Goal: Task Accomplishment & Management: Use online tool/utility

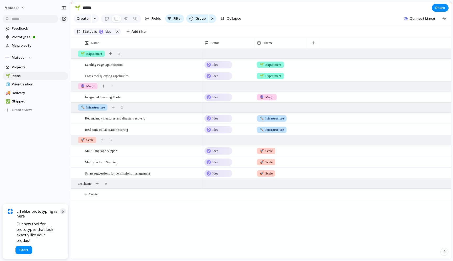
click at [64, 214] on button "×" at bounding box center [63, 211] width 6 height 6
click at [28, 57] on div "Matador" at bounding box center [19, 57] width 28 height 5
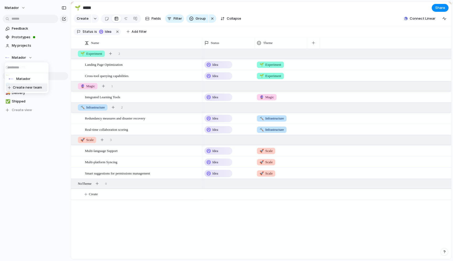
click at [21, 150] on div "Matador Create new team" at bounding box center [226, 130] width 453 height 261
click at [12, 10] on button "Matador" at bounding box center [15, 8] width 26 height 8
click at [23, 22] on span "Settings" at bounding box center [19, 19] width 14 height 5
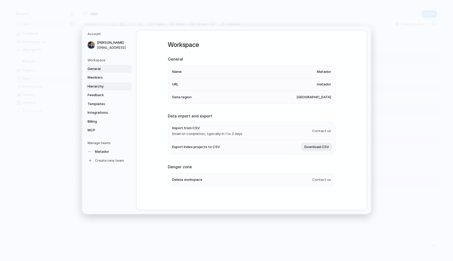
click at [107, 85] on span "Hierarchy" at bounding box center [105, 86] width 34 height 5
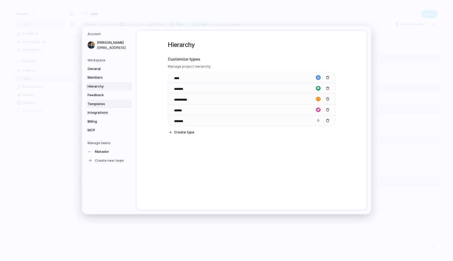
click at [107, 103] on span "Templates" at bounding box center [105, 103] width 34 height 5
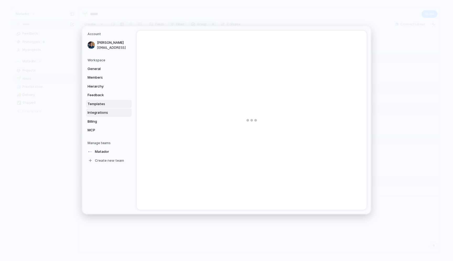
click at [105, 109] on link "Integrations" at bounding box center [109, 113] width 46 height 8
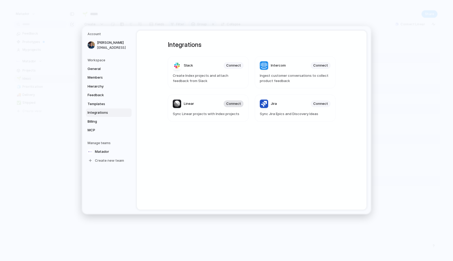
click at [227, 105] on button "Connect" at bounding box center [234, 103] width 20 height 7
click at [303, 112] on span "Sync Jira Epics and Discovery Ideas" at bounding box center [295, 113] width 71 height 5
click at [295, 103] on header "Jira Connect" at bounding box center [295, 104] width 71 height 8
click at [316, 103] on span "Connect" at bounding box center [320, 103] width 15 height 5
click at [323, 104] on span "Connect" at bounding box center [320, 103] width 15 height 5
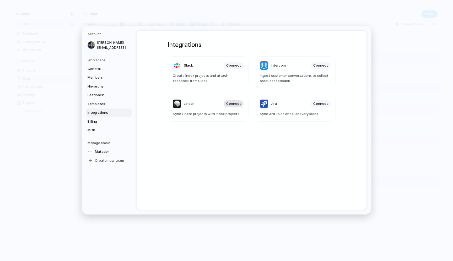
click at [233, 104] on span "Connect" at bounding box center [233, 103] width 15 height 5
click at [322, 100] on article "Jira Connect Sync Jira Epics and Discovery Ideas" at bounding box center [295, 108] width 81 height 27
click at [322, 105] on span "Connect" at bounding box center [320, 103] width 15 height 5
click at [230, 108] on header "Linear Connect" at bounding box center [208, 104] width 71 height 8
click at [230, 104] on div "Connect" at bounding box center [234, 103] width 20 height 7
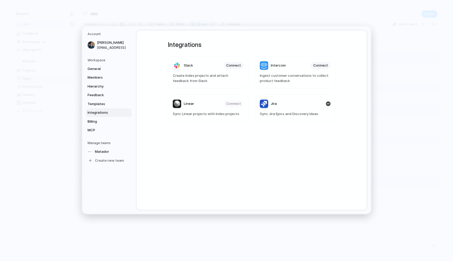
click at [201, 108] on article "Linear Connect Sync Linear projects with Index projects" at bounding box center [208, 108] width 81 height 27
click at [236, 104] on div "Connect" at bounding box center [234, 103] width 20 height 7
click at [328, 105] on div "button" at bounding box center [328, 103] width 5 height 5
click at [228, 105] on span "Connect" at bounding box center [233, 103] width 15 height 5
click at [104, 104] on span "Templates" at bounding box center [105, 103] width 34 height 5
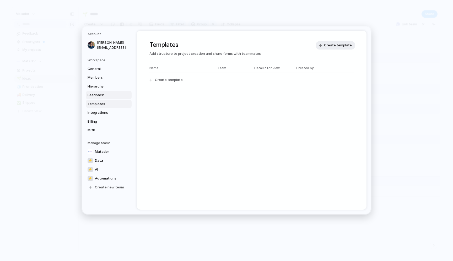
click at [105, 98] on link "Feedback" at bounding box center [109, 95] width 46 height 8
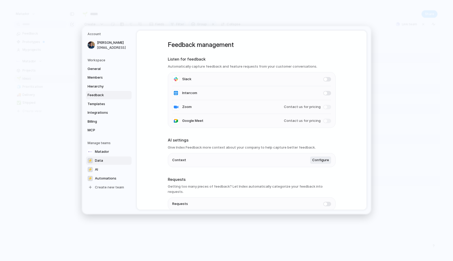
click at [93, 160] on link "⚡ Data" at bounding box center [109, 160] width 46 height 8
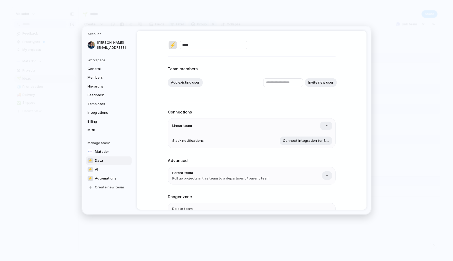
click at [176, 47] on div "⚡" at bounding box center [173, 45] width 8 height 8
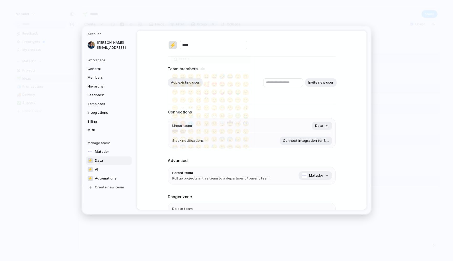
click at [192, 59] on input "search" at bounding box center [211, 60] width 80 height 10
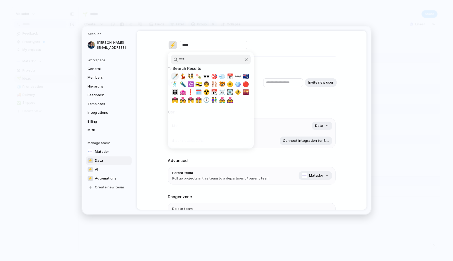
type input "****"
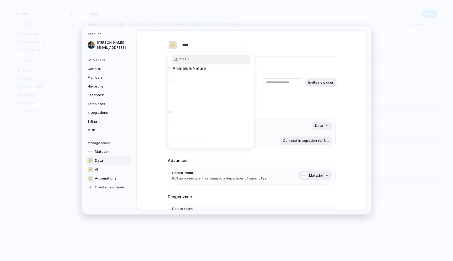
scroll to position [656, 0]
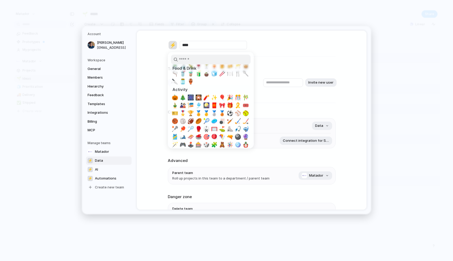
click at [89, 170] on div at bounding box center [226, 130] width 453 height 261
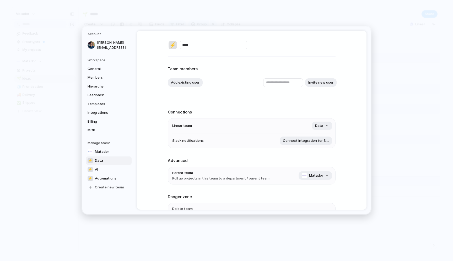
click at [89, 170] on div "⚡" at bounding box center [90, 169] width 5 height 5
click at [170, 45] on div "⚡" at bounding box center [173, 45] width 8 height 8
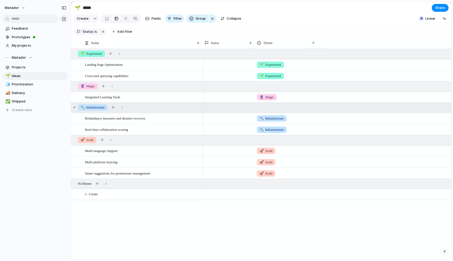
click at [156, 107] on div "🔨 Infrastructure 2" at bounding box center [261, 107] width 381 height 9
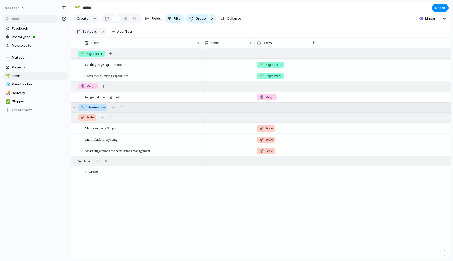
click at [78, 108] on div "🔨 Infrastructure" at bounding box center [93, 107] width 30 height 6
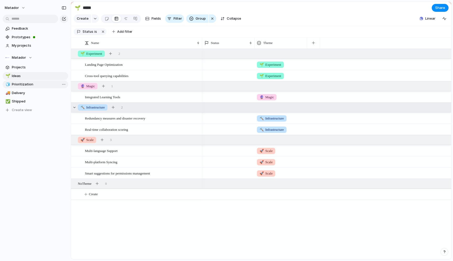
click at [21, 83] on span "Prioritization" at bounding box center [39, 84] width 55 height 5
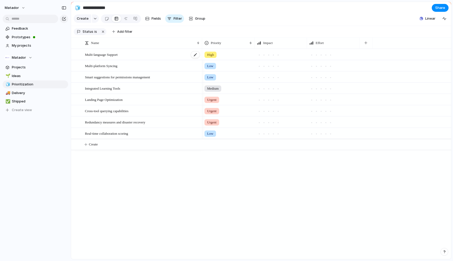
click at [140, 52] on div "Multi-language Support" at bounding box center [142, 54] width 115 height 11
click at [33, 81] on div "🧊 Prioritization" at bounding box center [36, 85] width 66 height 8
click at [33, 77] on span "Ideas" at bounding box center [39, 75] width 55 height 5
type input "*****"
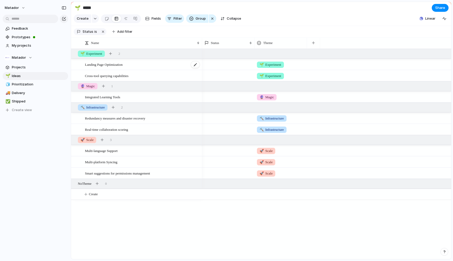
click at [146, 61] on div "Landing Page Optimization" at bounding box center [142, 64] width 115 height 11
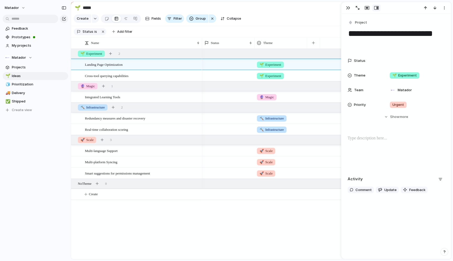
click at [378, 140] on p at bounding box center [396, 138] width 97 height 6
click at [371, 212] on div "**********" at bounding box center [396, 136] width 110 height 245
click at [282, 212] on div "🌱 Experiment 🌱 Experiment 🔮 Magic 🔨 Infrastructure 🔨 Infrastructure 🚀 Scale 🚀 S…" at bounding box center [326, 154] width 249 height 211
click at [22, 47] on span "My projects" at bounding box center [39, 45] width 55 height 5
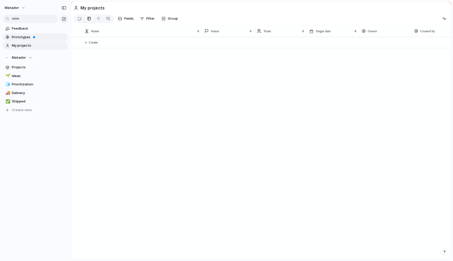
click at [29, 39] on span "Prototypes" at bounding box center [39, 37] width 55 height 5
click at [28, 33] on link "Prototypes" at bounding box center [36, 37] width 66 height 8
click at [28, 30] on span "Feedback" at bounding box center [39, 28] width 55 height 5
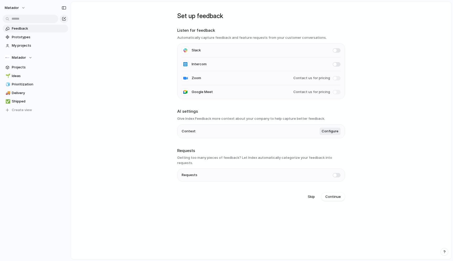
drag, startPoint x: 269, startPoint y: 37, endPoint x: 363, endPoint y: 36, distance: 94.7
click at [363, 36] on main "Set up feedback Listen for feedback Automatically capture feedback and feature …" at bounding box center [261, 131] width 381 height 258
click at [326, 131] on span "Configure" at bounding box center [330, 131] width 17 height 5
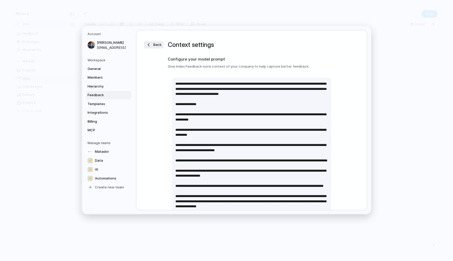
scroll to position [154, 0]
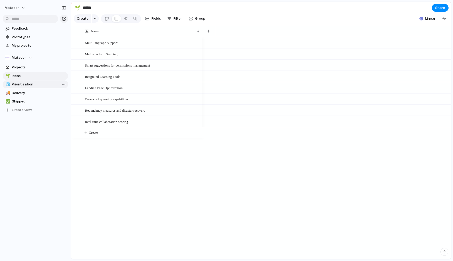
click at [44, 87] on span "Prioritization" at bounding box center [39, 84] width 55 height 5
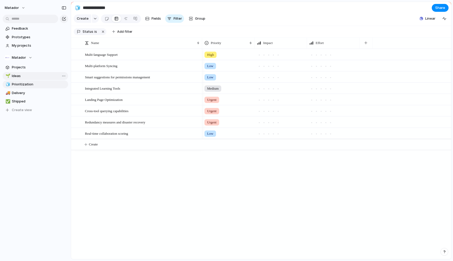
click at [25, 72] on link "🌱 Ideas" at bounding box center [36, 76] width 66 height 8
type input "*****"
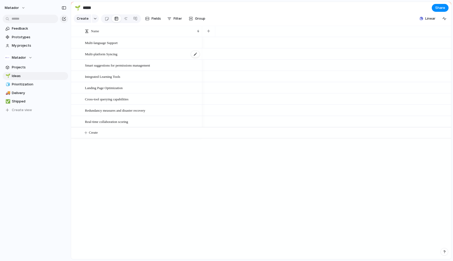
click at [144, 55] on div "Multi-platform Syncing" at bounding box center [142, 54] width 115 height 11
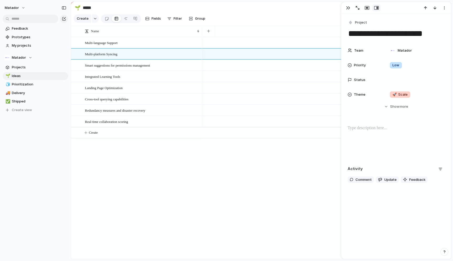
click at [386, 135] on div at bounding box center [396, 142] width 97 height 34
click at [259, 144] on div at bounding box center [326, 148] width 249 height 222
click at [18, 65] on span "Projects" at bounding box center [39, 67] width 55 height 5
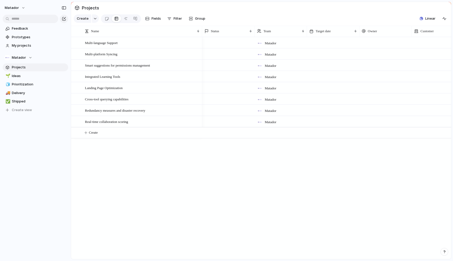
scroll to position [0, 79]
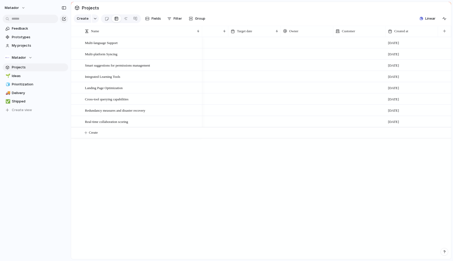
click at [350, 44] on div at bounding box center [359, 42] width 52 height 11
click at [341, 66] on div at bounding box center [338, 64] width 9 height 9
click at [373, 24] on div "Auto Lenders" at bounding box center [226, 130] width 453 height 261
click at [358, 43] on span "Auto Lenders" at bounding box center [353, 43] width 19 height 5
click at [345, 64] on div at bounding box center [345, 64] width 5 height 5
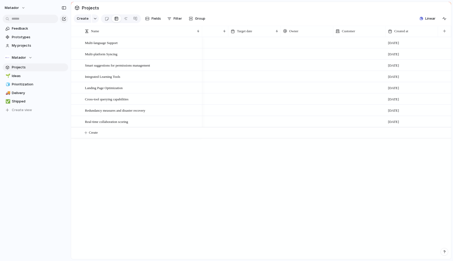
click at [358, 57] on div at bounding box center [359, 54] width 52 height 11
click at [354, 56] on div "Auto Lenders" at bounding box center [226, 130] width 453 height 261
click at [353, 55] on div at bounding box center [359, 54] width 52 height 11
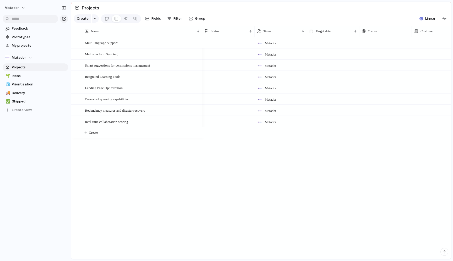
click at [375, 45] on div at bounding box center [386, 42] width 52 height 11
click at [384, 35] on div "[PERSON_NAME]" at bounding box center [226, 130] width 453 height 261
click at [422, 36] on div "Customer" at bounding box center [438, 31] width 50 height 11
click at [422, 39] on div at bounding box center [438, 42] width 52 height 11
type input "**"
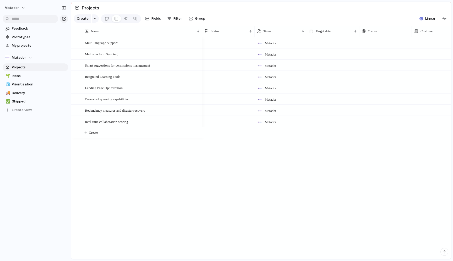
scroll to position [0, 37]
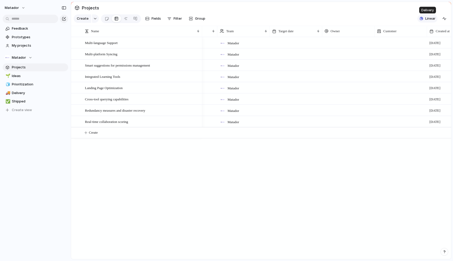
click at [429, 16] on span "Linear" at bounding box center [430, 18] width 10 height 5
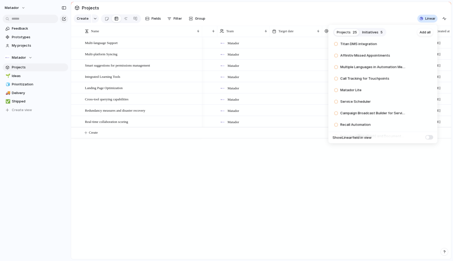
scroll to position [4, 0]
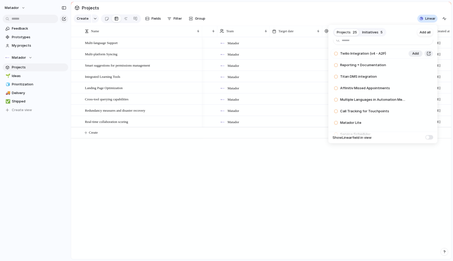
click at [364, 56] on span "Twilio Integration (v4 - A2P)" at bounding box center [363, 53] width 46 height 5
click at [416, 54] on span "Add" at bounding box center [415, 53] width 7 height 5
click at [199, 144] on div "Projects 24 Initiatives 5 Add all Reporting + Documentation Add Titan DMS integ…" at bounding box center [226, 130] width 453 height 261
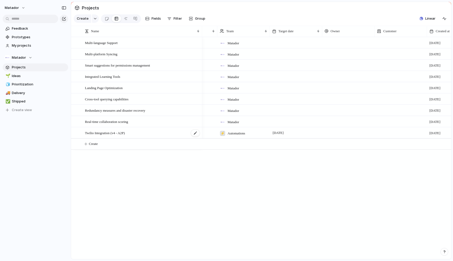
click at [173, 132] on div "Twilio Integration (v4 - A2P)" at bounding box center [142, 133] width 115 height 11
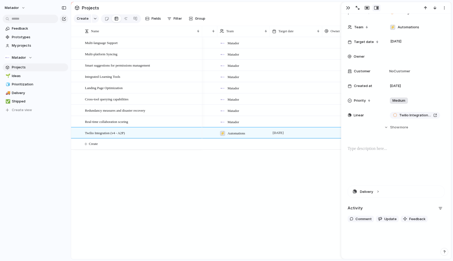
scroll to position [55, 0]
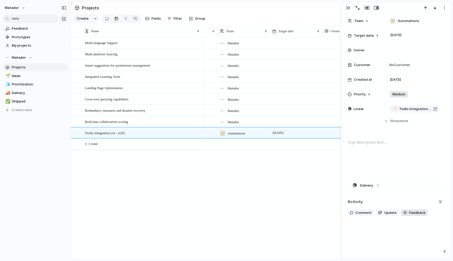
click at [405, 212] on div "button" at bounding box center [405, 213] width 4 height 4
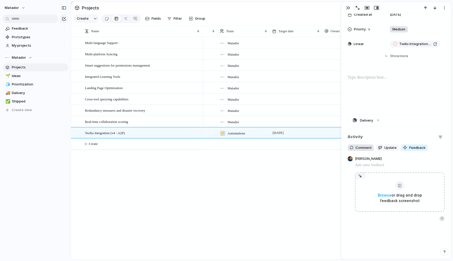
click at [367, 148] on span "Comment" at bounding box center [364, 147] width 16 height 5
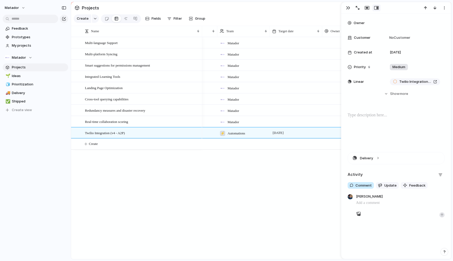
scroll to position [83, 0]
click at [390, 183] on span "Update" at bounding box center [390, 185] width 12 height 5
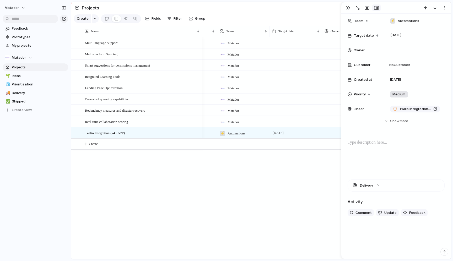
scroll to position [55, 0]
click at [438, 173] on div "**********" at bounding box center [396, 90] width 110 height 262
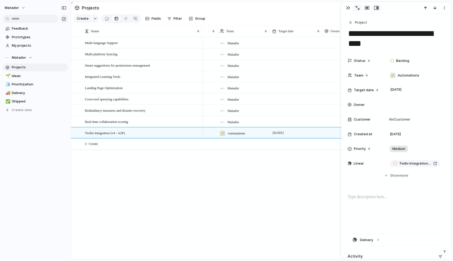
click at [358, 9] on div "button" at bounding box center [358, 8] width 4 height 4
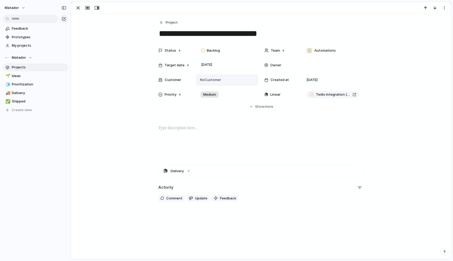
click at [207, 83] on div "No Customer" at bounding box center [227, 80] width 62 height 10
click at [207, 100] on div at bounding box center [203, 101] width 9 height 9
click at [195, 119] on div "Auto Lenders" at bounding box center [226, 130] width 453 height 261
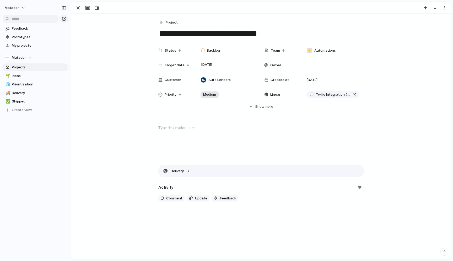
click at [181, 170] on button "Delivery" at bounding box center [261, 171] width 205 height 12
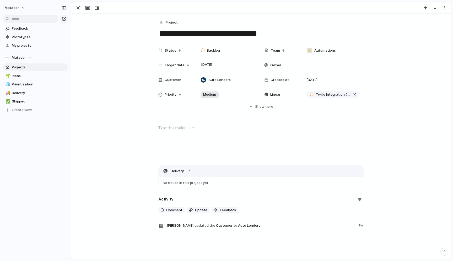
click at [215, 172] on button "Delivery" at bounding box center [261, 171] width 205 height 12
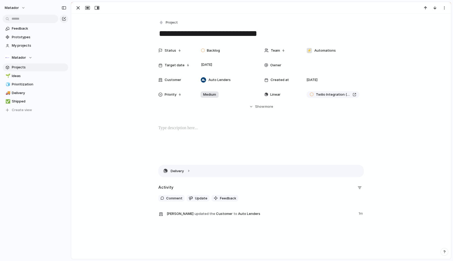
click at [215, 172] on button "Delivery" at bounding box center [261, 171] width 205 height 12
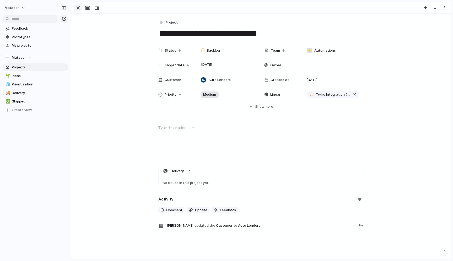
click at [76, 9] on div "button" at bounding box center [78, 8] width 6 height 6
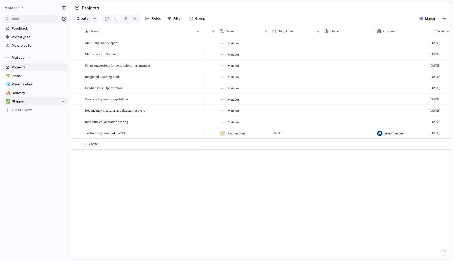
click at [38, 98] on div "✅ Shipped" at bounding box center [36, 102] width 66 height 8
click at [35, 93] on span "Delivery" at bounding box center [39, 92] width 55 height 5
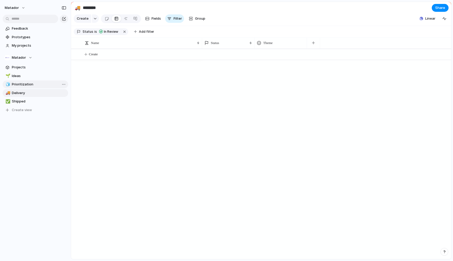
click at [35, 81] on link "🧊 Prioritization" at bounding box center [36, 85] width 66 height 8
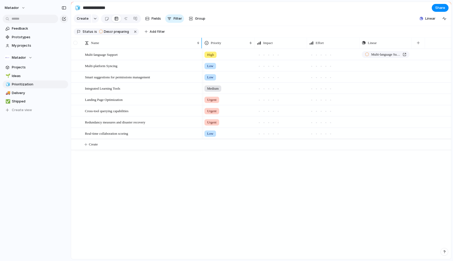
click at [76, 43] on div at bounding box center [75, 43] width 4 height 4
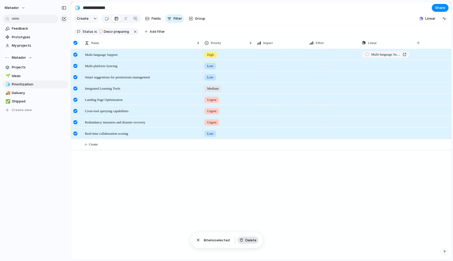
click at [248, 242] on span "Delete" at bounding box center [250, 240] width 11 height 5
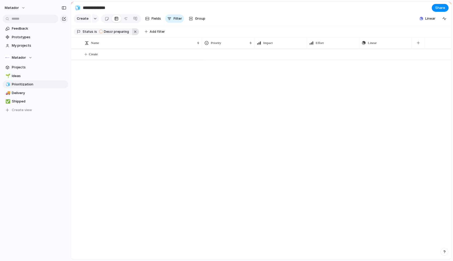
click at [132, 30] on button "button" at bounding box center [135, 31] width 7 height 7
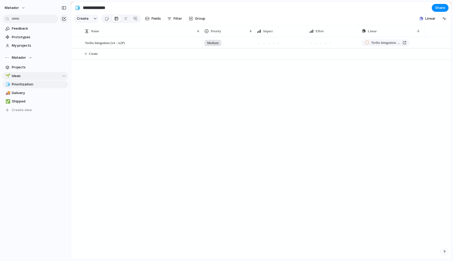
click at [28, 75] on span "Ideas" at bounding box center [39, 75] width 55 height 5
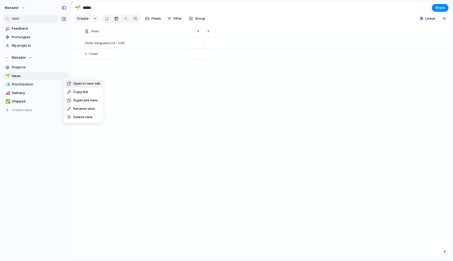
click at [73, 117] on span "Delete view" at bounding box center [82, 117] width 19 height 5
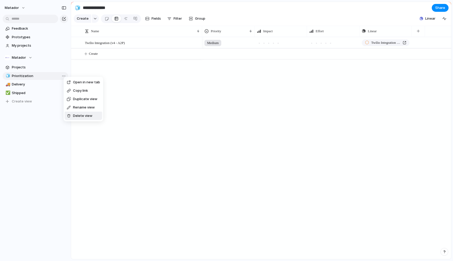
click at [71, 116] on div "Delete view" at bounding box center [80, 115] width 26 height 5
type input "********"
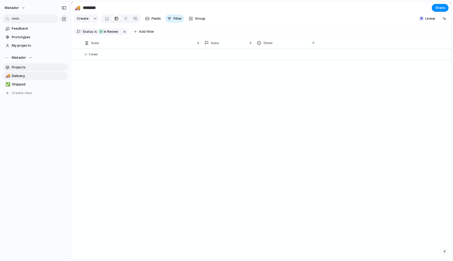
click at [29, 70] on link "Projects" at bounding box center [36, 67] width 66 height 8
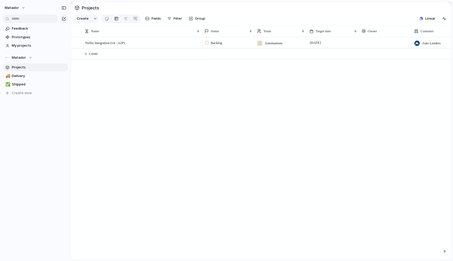
click at [61, 66] on span "Projects" at bounding box center [39, 67] width 55 height 5
click at [60, 68] on span "Projects" at bounding box center [39, 67] width 55 height 5
click at [56, 76] on span "Delivery" at bounding box center [39, 75] width 55 height 5
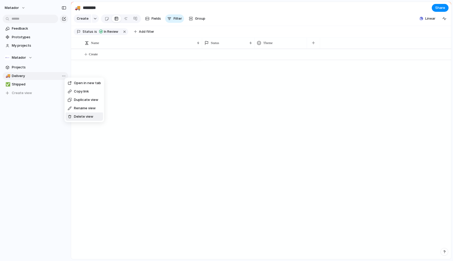
click at [77, 121] on li "Delete view" at bounding box center [84, 116] width 37 height 8
type input "*******"
click at [68, 118] on div at bounding box center [67, 119] width 4 height 4
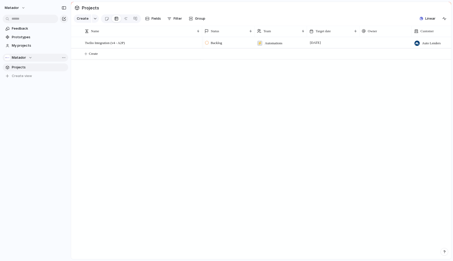
click at [28, 57] on div "Matador" at bounding box center [19, 57] width 28 height 5
click at [90, 104] on div "Matador ⚡ AI ⚡ Automations ⚡ Data Create new team" at bounding box center [226, 130] width 453 height 261
click at [25, 75] on span "Create view" at bounding box center [22, 75] width 20 height 5
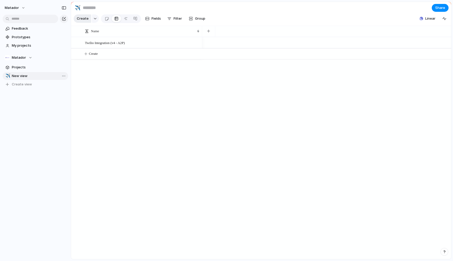
click at [86, 18] on span "Create" at bounding box center [83, 18] width 12 height 5
click at [89, 18] on button "Create" at bounding box center [83, 18] width 18 height 8
click at [95, 18] on div "button" at bounding box center [95, 19] width 4 height 2
click at [93, 65] on span "Launch" at bounding box center [90, 66] width 12 height 5
type textarea "*******"
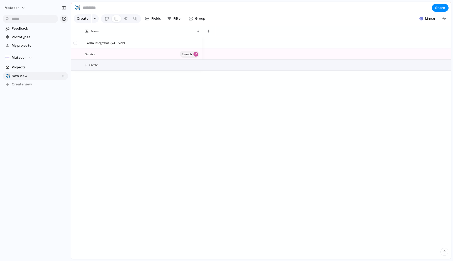
click at [75, 42] on div at bounding box center [75, 43] width 4 height 4
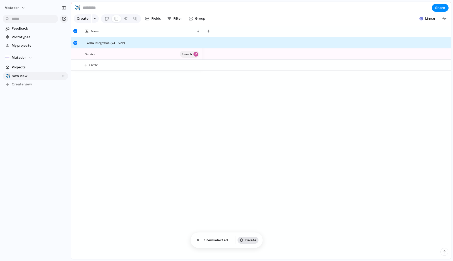
click at [248, 240] on span "Delete" at bounding box center [250, 240] width 11 height 5
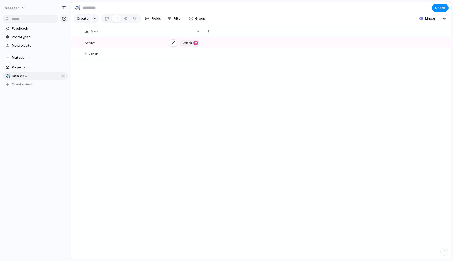
click at [117, 41] on div "Service launch" at bounding box center [142, 42] width 115 height 11
click at [105, 18] on div at bounding box center [107, 18] width 4 height 9
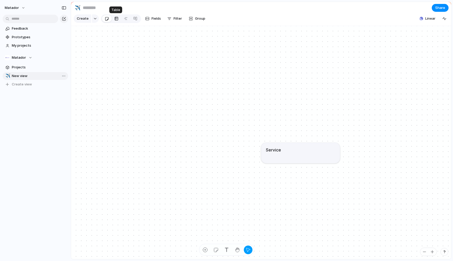
click at [115, 18] on div at bounding box center [116, 18] width 4 height 8
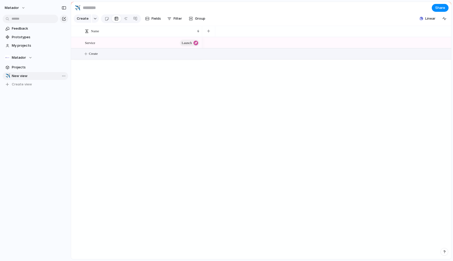
click at [94, 56] on span "Create" at bounding box center [93, 53] width 9 height 5
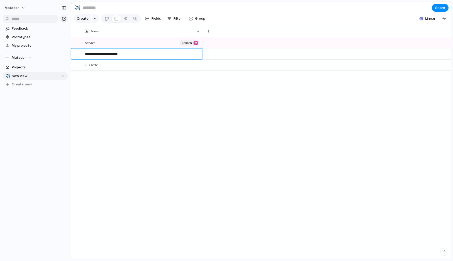
type textarea "**********"
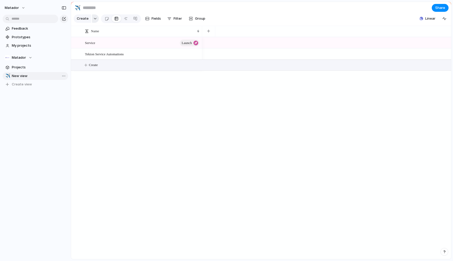
click at [97, 19] on button "button" at bounding box center [95, 18] width 7 height 8
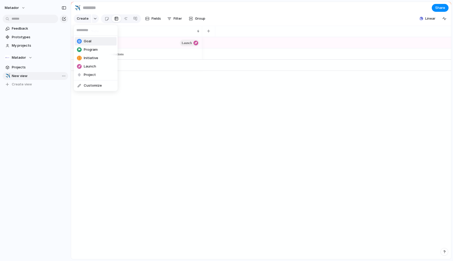
click at [93, 41] on li "Goal" at bounding box center [96, 41] width 42 height 8
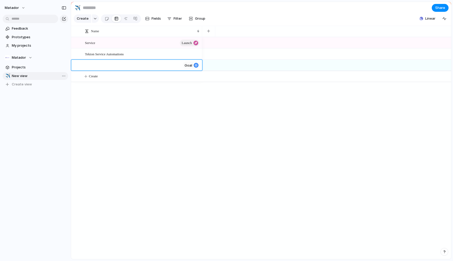
type textarea "*"
type textarea "**********"
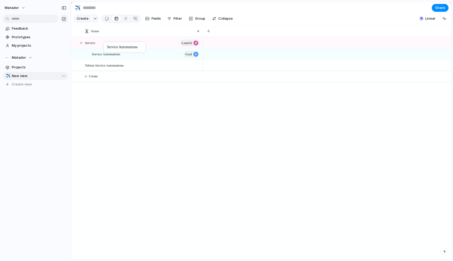
drag, startPoint x: 102, startPoint y: 64, endPoint x: 106, endPoint y: 43, distance: 21.6
drag, startPoint x: 105, startPoint y: 66, endPoint x: 114, endPoint y: 55, distance: 14.2
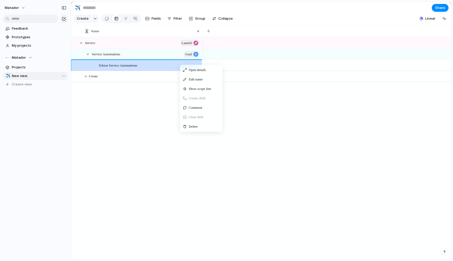
click at [202, 129] on span "Context Menu" at bounding box center [201, 126] width 2 height 5
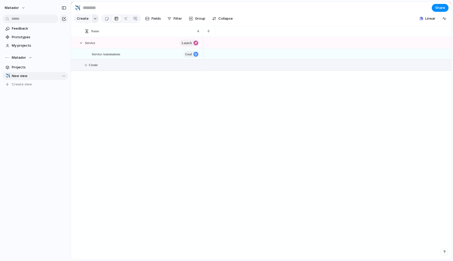
click at [94, 19] on div "button" at bounding box center [95, 19] width 4 height 2
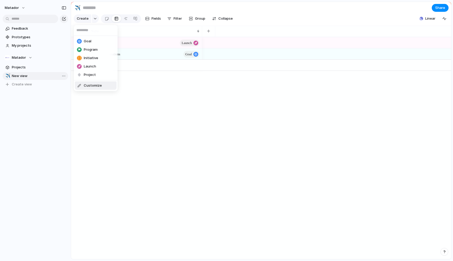
click at [113, 124] on div "Goal Program Initiative Launch Project Customize" at bounding box center [226, 130] width 453 height 261
click at [93, 17] on button "button" at bounding box center [95, 18] width 7 height 8
click at [95, 74] on span "Project" at bounding box center [90, 74] width 12 height 5
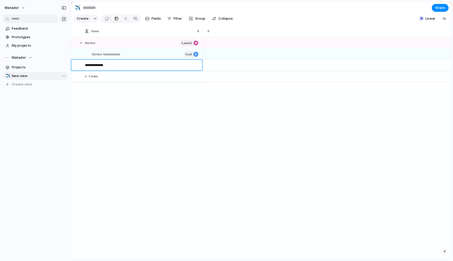
type textarea "**********"
drag, startPoint x: 136, startPoint y: 63, endPoint x: 136, endPoint y: 54, distance: 8.9
click at [240, 60] on div at bounding box center [326, 65] width 249 height 11
click at [208, 34] on button "button" at bounding box center [208, 30] width 11 height 9
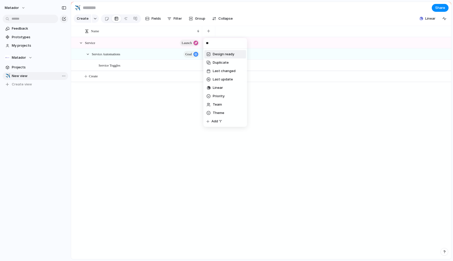
type input "***"
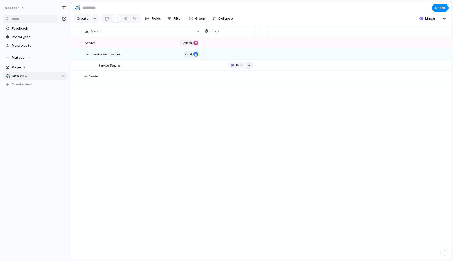
click at [248, 63] on button "button" at bounding box center [249, 65] width 7 height 7
type input "******"
click at [222, 100] on span "Service Toggles" at bounding box center [224, 98] width 26 height 5
click at [261, 29] on button "button" at bounding box center [261, 30] width 11 height 9
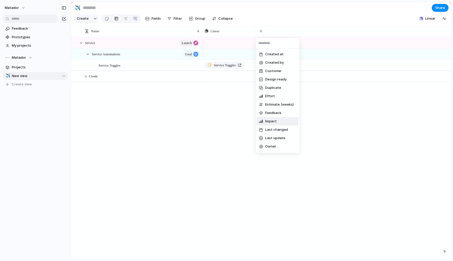
click at [270, 125] on li "Impact" at bounding box center [278, 121] width 42 height 8
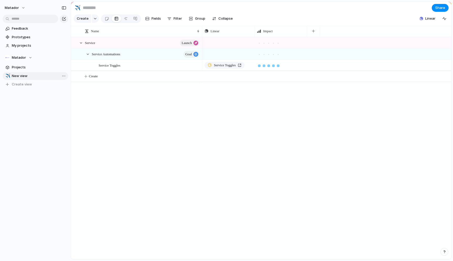
click at [279, 65] on div at bounding box center [278, 66] width 3 height 3
click at [274, 66] on div at bounding box center [273, 66] width 3 height 3
click at [251, 112] on div "Push Push Service Toggles" at bounding box center [326, 148] width 249 height 222
click at [98, 79] on span "Create" at bounding box center [93, 76] width 9 height 5
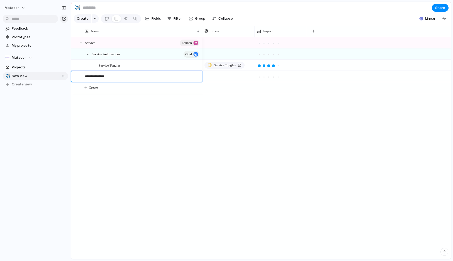
type textarea "**********"
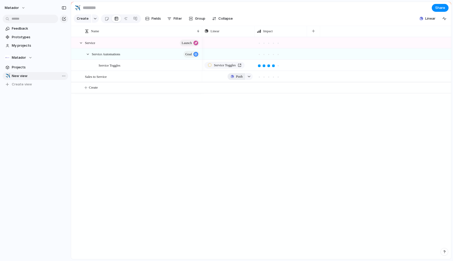
click at [236, 77] on span "Push" at bounding box center [239, 76] width 7 height 5
click at [233, 91] on span "Project" at bounding box center [232, 88] width 12 height 5
type input "**********"
click at [240, 77] on span "Push" at bounding box center [239, 76] width 7 height 5
click at [235, 88] on span "Project" at bounding box center [232, 88] width 12 height 5
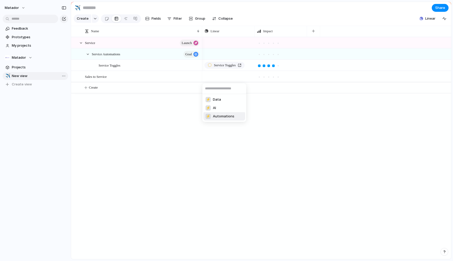
click at [218, 116] on span "Automations" at bounding box center [224, 116] width 22 height 5
click at [227, 77] on div at bounding box center [228, 77] width 3 height 3
click at [227, 76] on span "Sales to Service" at bounding box center [225, 76] width 22 height 5
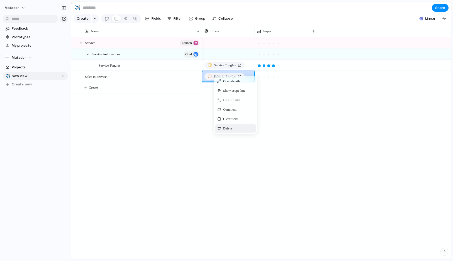
click at [224, 127] on span "Delete" at bounding box center [227, 128] width 9 height 5
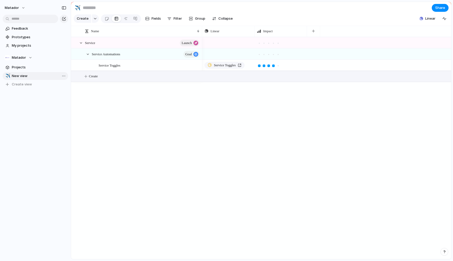
click at [136, 72] on button "Create" at bounding box center [267, 76] width 383 height 11
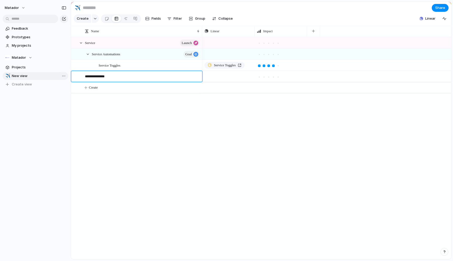
type textarea "**********"
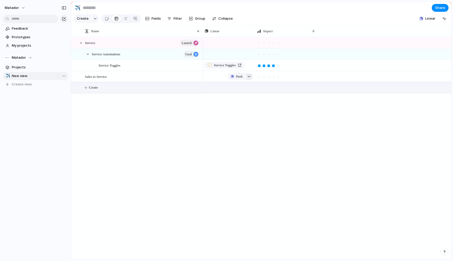
click at [248, 76] on div "button" at bounding box center [249, 77] width 4 height 2
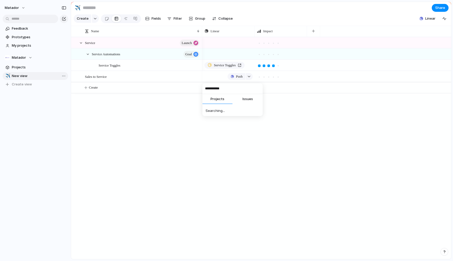
type input "**********"
type input "*****"
click at [232, 109] on span "Sales -> Service Automations" at bounding box center [235, 109] width 48 height 5
click at [182, 103] on div "Service launch Service Automations goal Service Toggles Sales to Service Push P…" at bounding box center [261, 148] width 380 height 222
drag, startPoint x: 202, startPoint y: 30, endPoint x: 213, endPoint y: 30, distance: 11.5
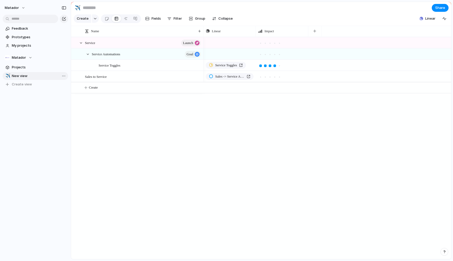
click at [205, 30] on div at bounding box center [203, 31] width 3 height 11
drag, startPoint x: 120, startPoint y: 77, endPoint x: 140, endPoint y: 69, distance: 22.0
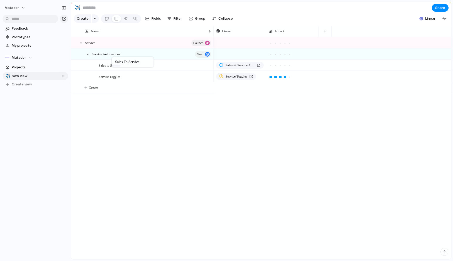
drag, startPoint x: 114, startPoint y: 76, endPoint x: 114, endPoint y: 58, distance: 17.3
drag, startPoint x: 116, startPoint y: 66, endPoint x: 116, endPoint y: 77, distance: 11.3
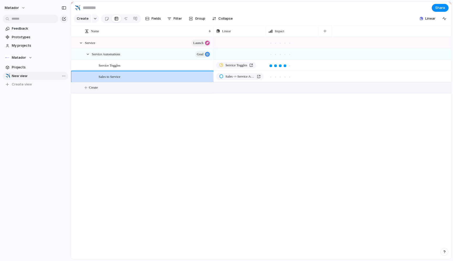
click at [93, 88] on span "Create" at bounding box center [93, 87] width 9 height 5
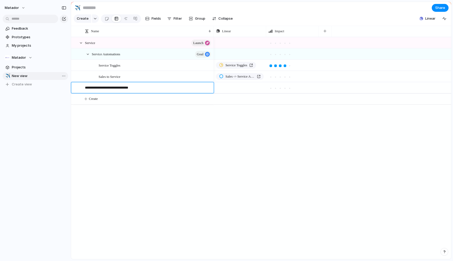
type textarea "**********"
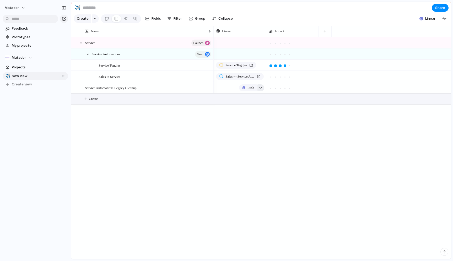
click at [259, 88] on div "button" at bounding box center [261, 88] width 4 height 2
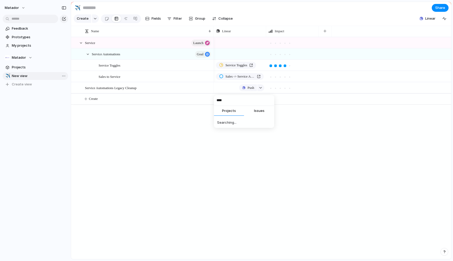
type input "*****"
click at [242, 88] on div "button" at bounding box center [243, 87] width 3 height 3
click at [256, 87] on div "Project Issue" at bounding box center [226, 130] width 453 height 261
click at [262, 87] on div "button" at bounding box center [261, 88] width 4 height 2
type input "*****"
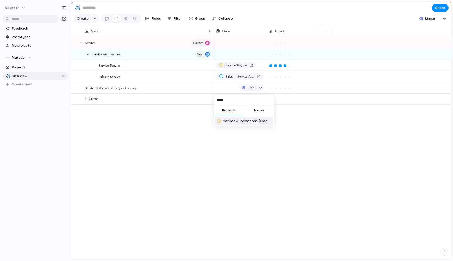
click at [248, 122] on span "Service Automations (Clean Up)" at bounding box center [247, 121] width 48 height 5
click at [271, 89] on div at bounding box center [271, 88] width 3 height 3
click at [286, 77] on div at bounding box center [285, 77] width 3 height 3
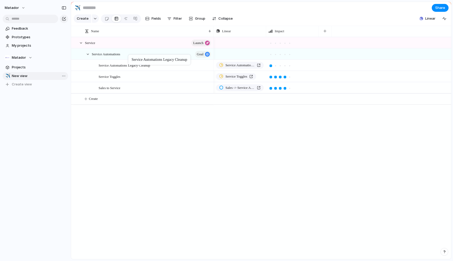
drag, startPoint x: 120, startPoint y: 87, endPoint x: 131, endPoint y: 56, distance: 33.7
click at [82, 44] on div at bounding box center [81, 43] width 5 height 5
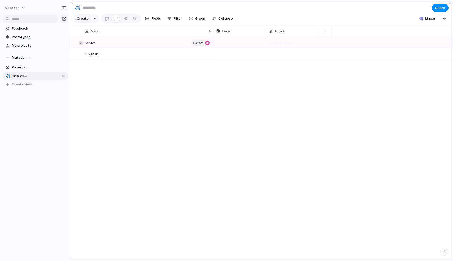
click at [82, 43] on div at bounding box center [81, 43] width 5 height 5
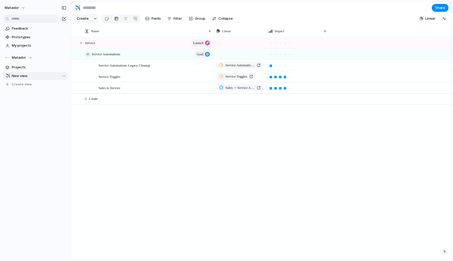
click at [87, 53] on div at bounding box center [87, 54] width 5 height 5
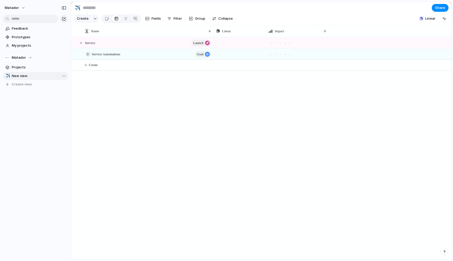
click at [87, 53] on div at bounding box center [87, 54] width 5 height 5
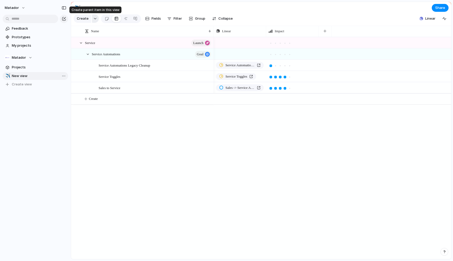
click at [94, 18] on div "button" at bounding box center [95, 19] width 4 height 2
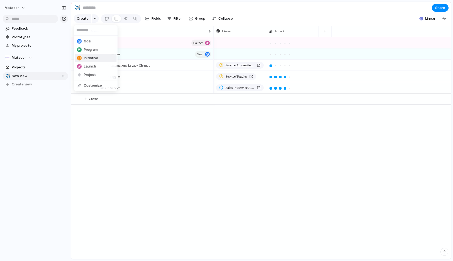
click at [90, 58] on span "Initiative" at bounding box center [91, 58] width 14 height 5
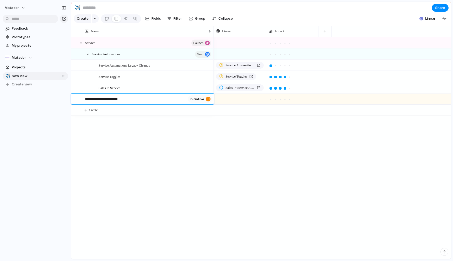
type textarea "**********"
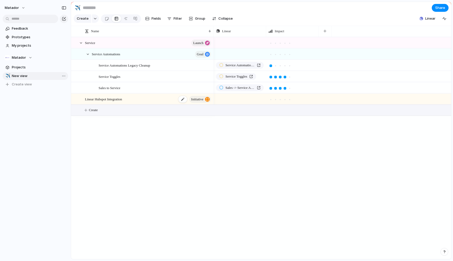
click at [169, 101] on div "Linear Hubspot Integration initiative" at bounding box center [148, 99] width 127 height 11
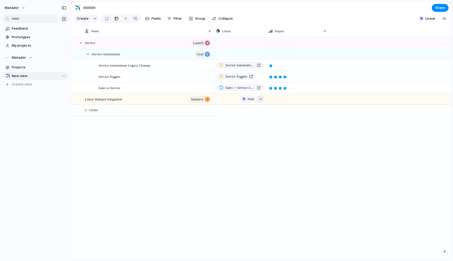
click at [258, 98] on button "button" at bounding box center [261, 99] width 7 height 7
type input "******"
click at [244, 132] on span "HubSpot <--> Linear (using Zapier)" at bounding box center [247, 132] width 48 height 5
click at [229, 148] on div "Push Push Service Automations (Clean Up) Service Toggles Sales -> Service Autom…" at bounding box center [333, 148] width 238 height 222
click at [204, 99] on button "initiative" at bounding box center [200, 99] width 22 height 7
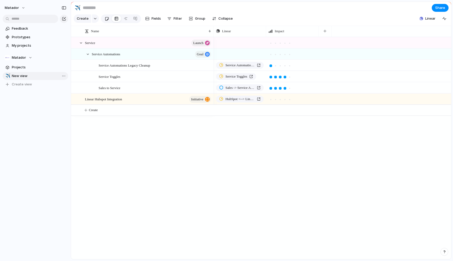
click at [105, 18] on div at bounding box center [107, 18] width 4 height 9
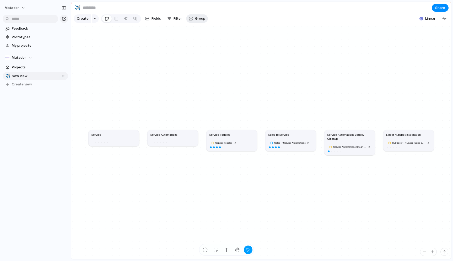
click at [192, 18] on div "button" at bounding box center [191, 19] width 4 height 4
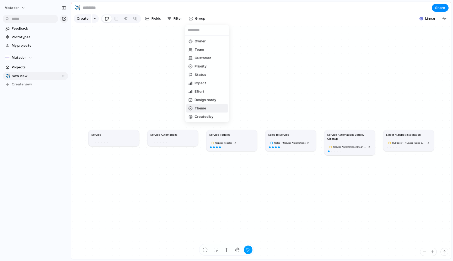
click at [211, 109] on li "Theme" at bounding box center [207, 108] width 42 height 8
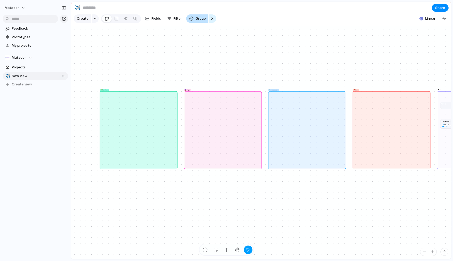
click at [203, 19] on span "Group" at bounding box center [201, 18] width 10 height 5
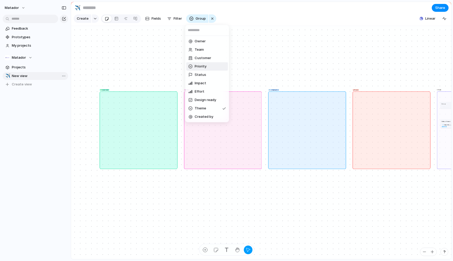
click at [203, 65] on span "Priority" at bounding box center [201, 66] width 12 height 5
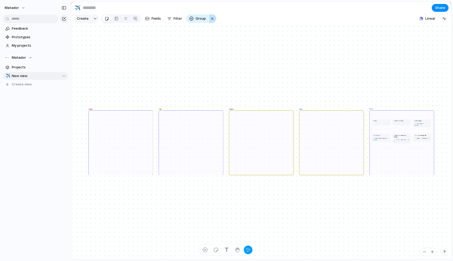
click at [212, 18] on div "button" at bounding box center [212, 18] width 4 height 6
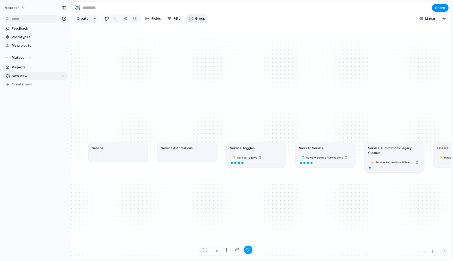
click at [202, 18] on span "Group" at bounding box center [200, 18] width 10 height 5
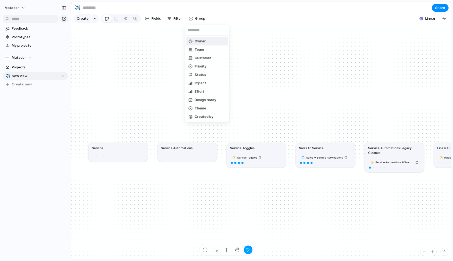
click at [195, 31] on input "text" at bounding box center [207, 30] width 44 height 10
type input "****"
click at [153, 19] on div "Owner Team Customer Priority Status Impact Effort Design ready Theme Created by" at bounding box center [226, 130] width 453 height 261
click at [155, 19] on span "Fields" at bounding box center [156, 18] width 9 height 5
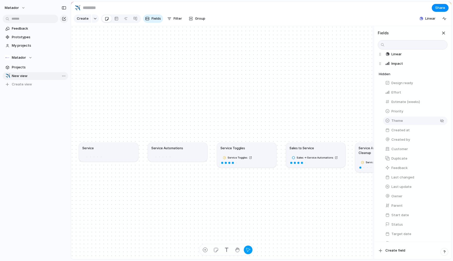
scroll to position [32, 0]
click at [313, 219] on div "Service Service Automations Service Toggles Service Toggles Sales to Service Sa…" at bounding box center [222, 143] width 303 height 234
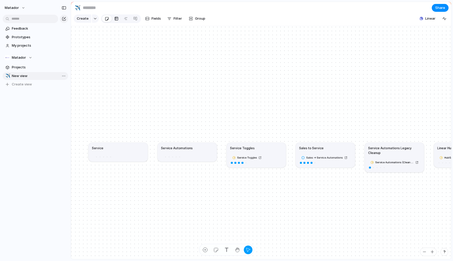
click at [116, 19] on div at bounding box center [116, 18] width 4 height 8
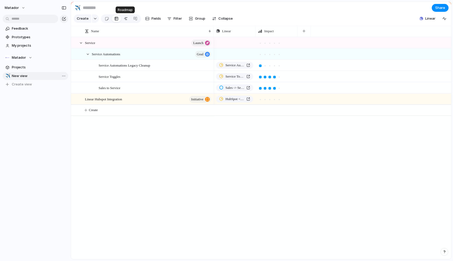
click at [124, 19] on div at bounding box center [126, 18] width 4 height 8
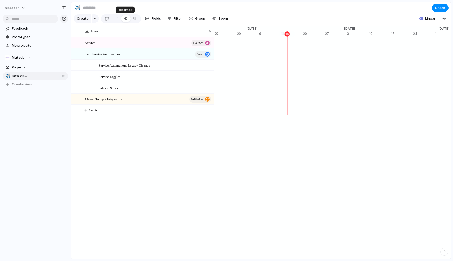
scroll to position [0, 3419]
click at [115, 19] on div at bounding box center [116, 18] width 4 height 8
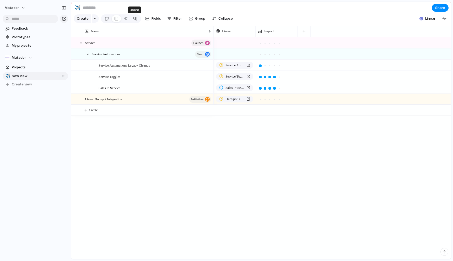
click at [138, 18] on link at bounding box center [135, 18] width 9 height 8
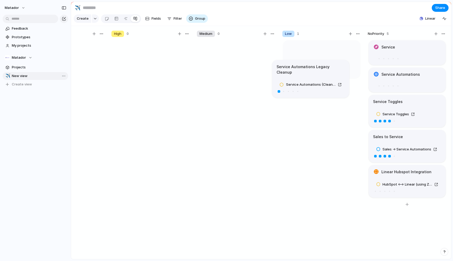
scroll to position [0, 40]
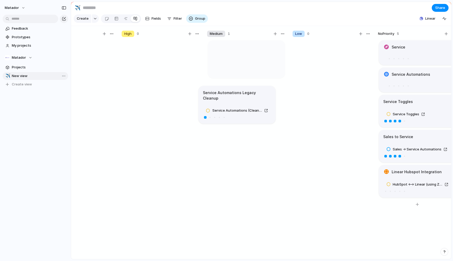
drag, startPoint x: 418, startPoint y: 52, endPoint x: 248, endPoint y: 97, distance: 175.6
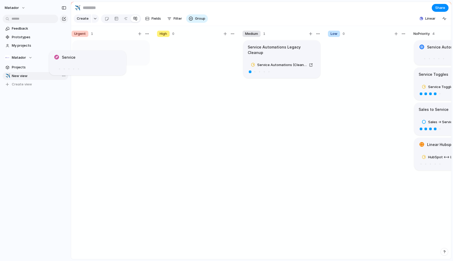
scroll to position [0, 0]
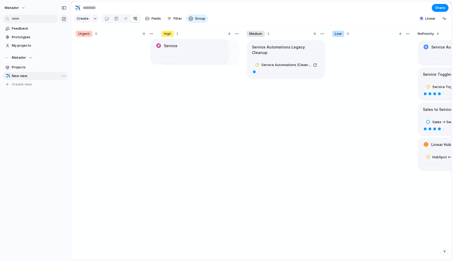
drag, startPoint x: 422, startPoint y: 46, endPoint x: 195, endPoint y: 45, distance: 227.4
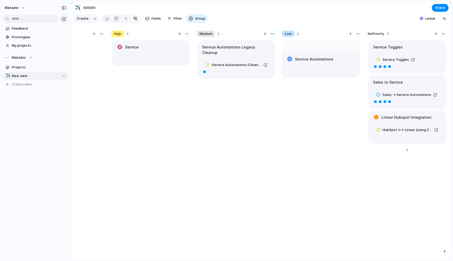
scroll to position [0, 38]
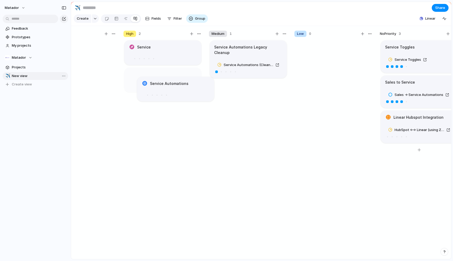
drag, startPoint x: 417, startPoint y: 49, endPoint x: 185, endPoint y: 85, distance: 234.7
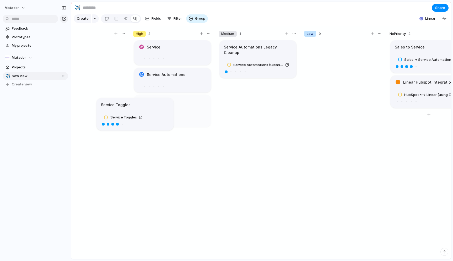
scroll to position [0, 25]
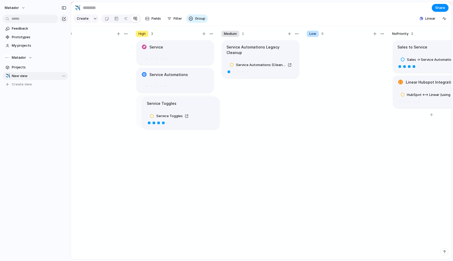
drag, startPoint x: 427, startPoint y: 49, endPoint x: 190, endPoint y: 106, distance: 244.2
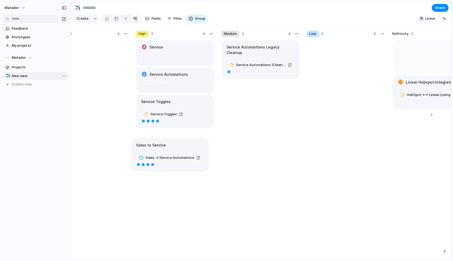
drag, startPoint x: 439, startPoint y: 45, endPoint x: 171, endPoint y: 146, distance: 286.6
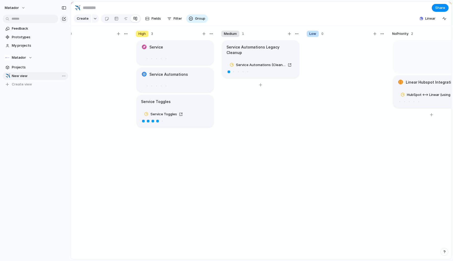
click at [265, 116] on div "Service Automations Legacy Cleanup Service Automations (Clean Up)" at bounding box center [260, 152] width 79 height 225
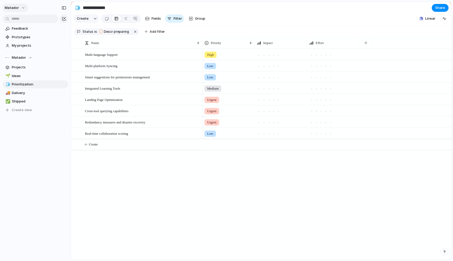
click at [27, 8] on div "Matador" at bounding box center [16, 8] width 23 height 8
click at [22, 8] on button "Matador" at bounding box center [15, 8] width 26 height 8
click at [30, 22] on li "Settings" at bounding box center [26, 19] width 44 height 8
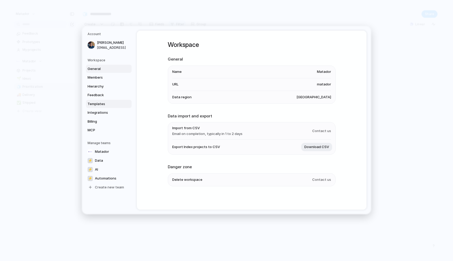
click at [106, 100] on link "Templates" at bounding box center [109, 104] width 46 height 8
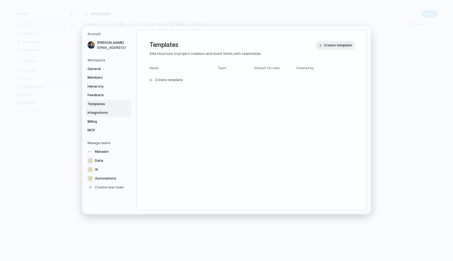
click at [106, 113] on span "Integrations" at bounding box center [105, 112] width 34 height 5
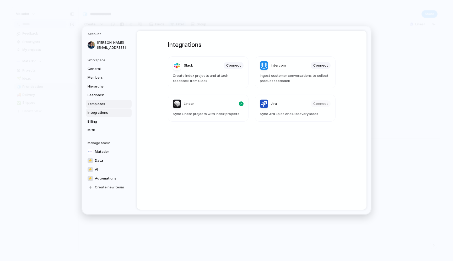
click at [101, 105] on span "Templates" at bounding box center [105, 103] width 34 height 5
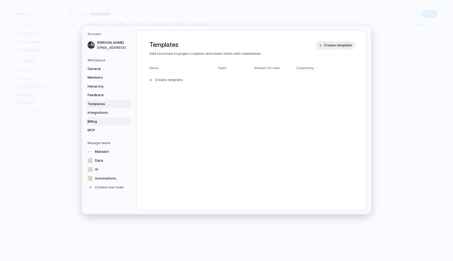
click at [100, 119] on span "Billing" at bounding box center [105, 121] width 34 height 5
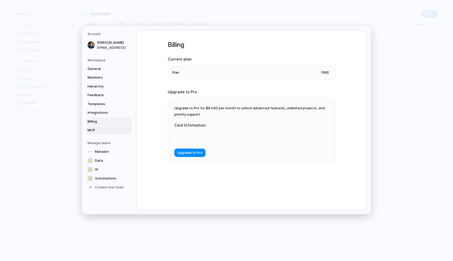
click at [99, 126] on link "MCP" at bounding box center [109, 130] width 46 height 8
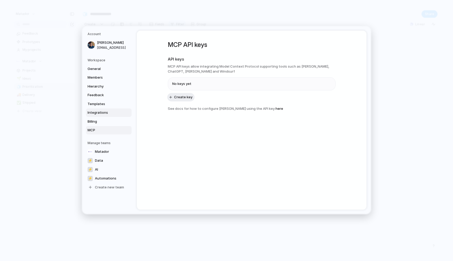
click at [98, 111] on span "Integrations" at bounding box center [105, 112] width 34 height 5
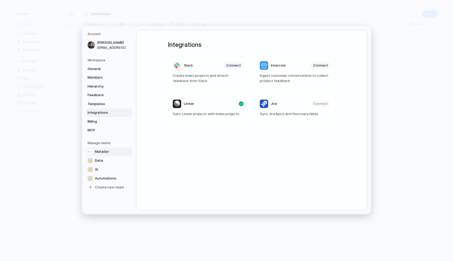
click at [110, 151] on link "Matador" at bounding box center [109, 151] width 46 height 8
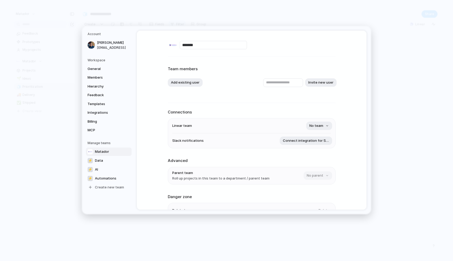
scroll to position [33, 0]
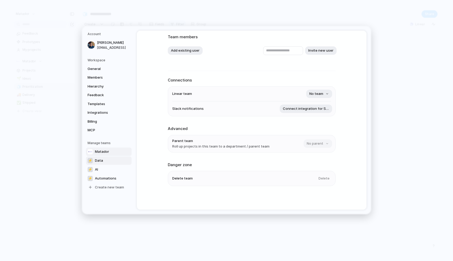
click at [108, 163] on link "⚡ Data" at bounding box center [109, 160] width 46 height 8
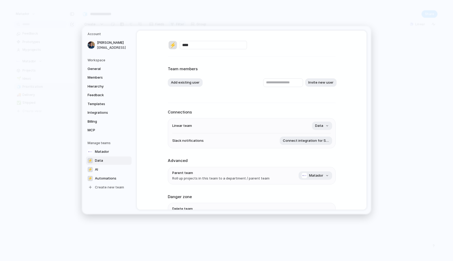
scroll to position [35, 0]
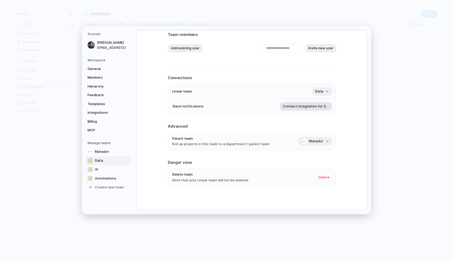
click at [321, 104] on span "Connect integration for Slack" at bounding box center [306, 106] width 46 height 5
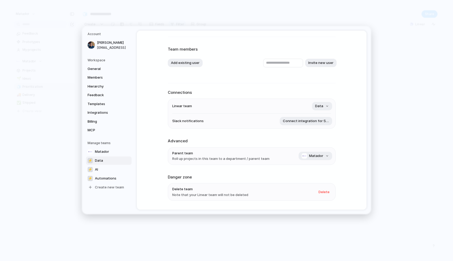
scroll to position [0, 0]
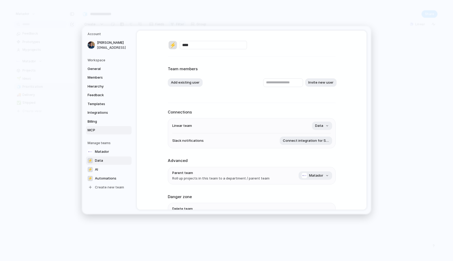
click at [111, 130] on span "MCP" at bounding box center [105, 130] width 34 height 5
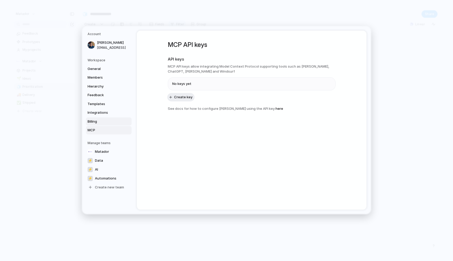
click at [108, 122] on span "Billing" at bounding box center [105, 121] width 34 height 5
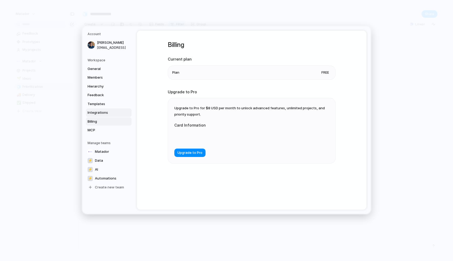
click at [106, 113] on span "Integrations" at bounding box center [105, 112] width 34 height 5
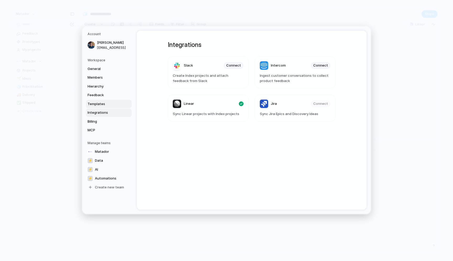
click at [104, 104] on span "Templates" at bounding box center [105, 103] width 34 height 5
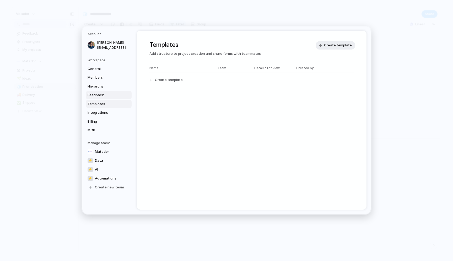
click at [102, 93] on span "Feedback" at bounding box center [105, 95] width 34 height 5
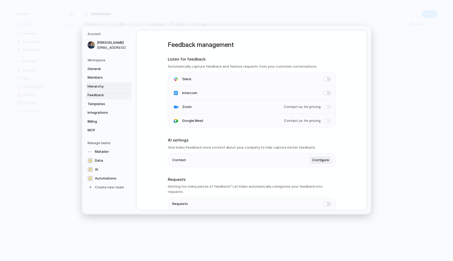
click at [108, 84] on span "Hierarchy" at bounding box center [105, 86] width 34 height 5
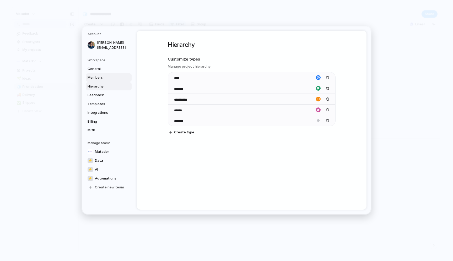
click at [108, 78] on span "Members" at bounding box center [105, 77] width 34 height 5
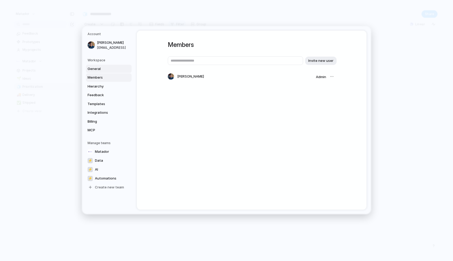
click at [104, 69] on span "General" at bounding box center [105, 68] width 34 height 5
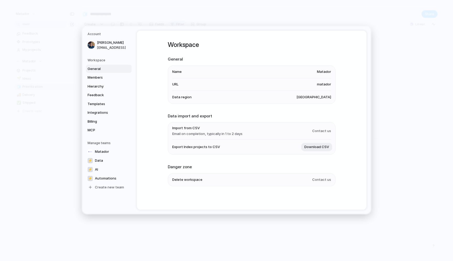
click at [103, 59] on h5 "Workspace" at bounding box center [110, 60] width 44 height 5
click at [94, 130] on span "MCP" at bounding box center [105, 130] width 34 height 5
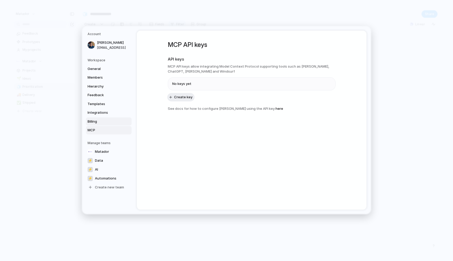
click at [94, 118] on link "Billing" at bounding box center [109, 121] width 46 height 8
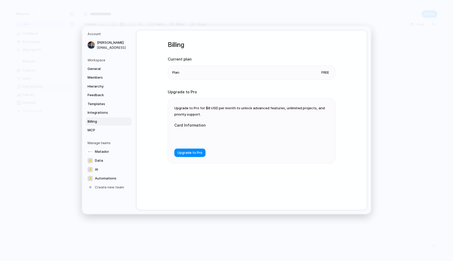
click at [201, 111] on div "Upgrade to Pro for $8 USD per month to unlock advanced features, unlimited proj…" at bounding box center [251, 130] width 167 height 65
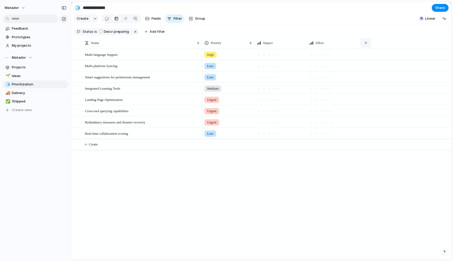
click at [364, 41] on button "button" at bounding box center [366, 42] width 11 height 9
type input "***"
click at [381, 54] on div "Push" at bounding box center [386, 54] width 52 height 10
click at [374, 55] on div "Push" at bounding box center [386, 54] width 52 height 10
click at [407, 54] on div "button" at bounding box center [407, 54] width 4 height 2
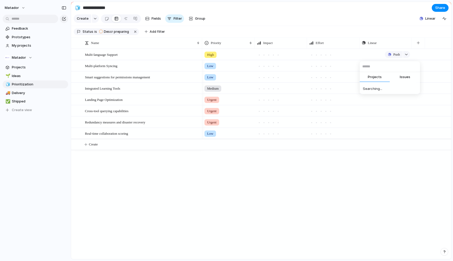
click at [404, 78] on span "Issues" at bounding box center [405, 76] width 10 height 5
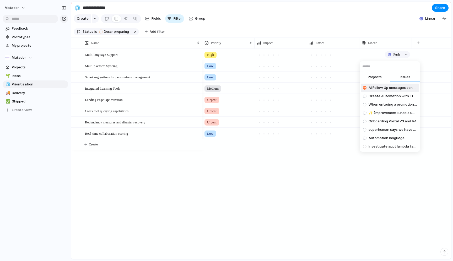
click at [372, 78] on span "Projects" at bounding box center [375, 76] width 14 height 5
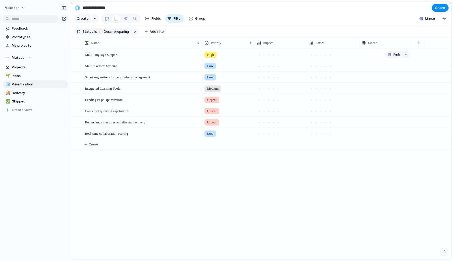
click at [310, 177] on div "Projects Issues Twilio Integration (v4 - A2P) Reporting + Documentation Titan D…" at bounding box center [226, 130] width 453 height 261
click at [374, 53] on div "Push" at bounding box center [386, 54] width 52 height 10
click at [415, 44] on button "button" at bounding box center [418, 42] width 11 height 9
type input "****"
type input "*****"
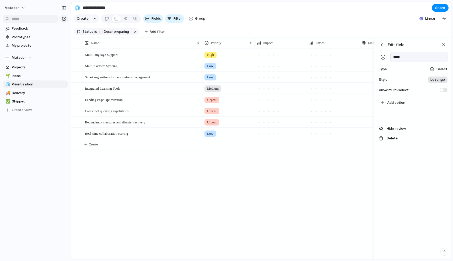
scroll to position [0, 104]
click at [440, 69] on span "Select" at bounding box center [442, 69] width 11 height 5
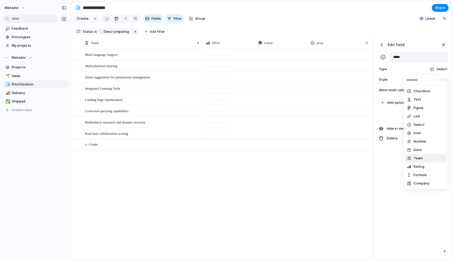
click at [387, 188] on div "Checkbox Text Figma Link Select User Number Date Team Rating Formula Company" at bounding box center [226, 130] width 453 height 261
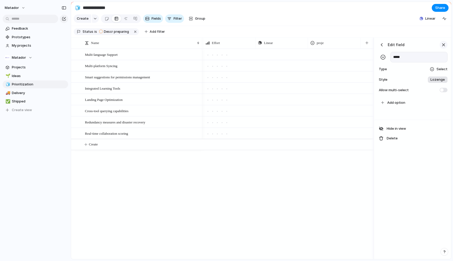
click at [440, 45] on button "button" at bounding box center [444, 45] width 8 height 8
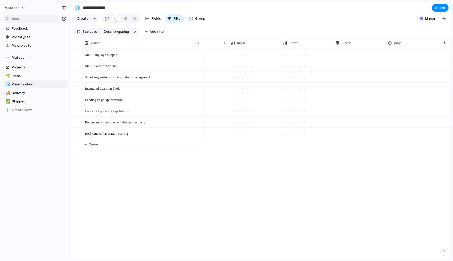
scroll to position [0, 26]
click at [400, 54] on span "Modify" at bounding box center [402, 54] width 11 height 5
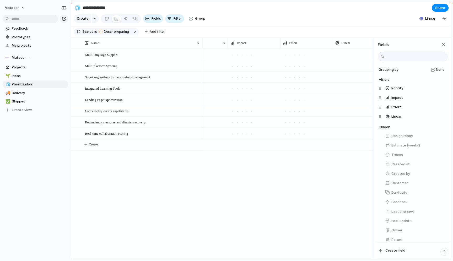
click at [339, 174] on div "High Push Low Push Low Push Medium Push Urgent Push Urgent Push Urgent Push Low…" at bounding box center [287, 154] width 171 height 211
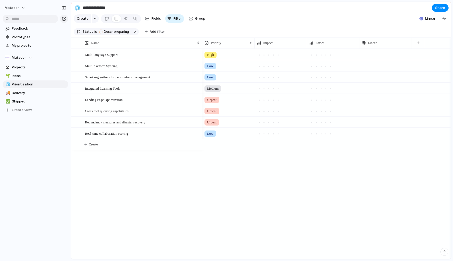
scroll to position [0, 0]
click at [372, 54] on div "Push" at bounding box center [386, 54] width 52 height 10
click at [388, 54] on div "button" at bounding box center [389, 54] width 3 height 3
click at [386, 67] on span "Project" at bounding box center [389, 66] width 12 height 5
click at [377, 79] on span "Data" at bounding box center [374, 77] width 8 height 5
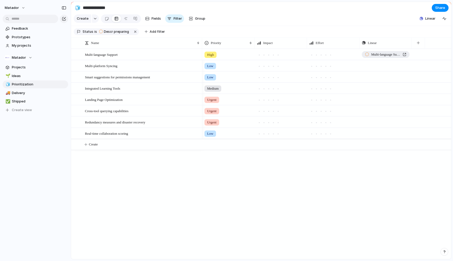
click at [385, 54] on span "Multi-language Support" at bounding box center [385, 54] width 29 height 5
click at [84, 19] on span "Create" at bounding box center [83, 18] width 12 height 5
click at [95, 18] on div "button" at bounding box center [95, 19] width 4 height 2
click at [82, 189] on div "Goal Program Initiative Launch Project Customize" at bounding box center [226, 130] width 453 height 261
click at [96, 17] on button "button" at bounding box center [95, 18] width 7 height 8
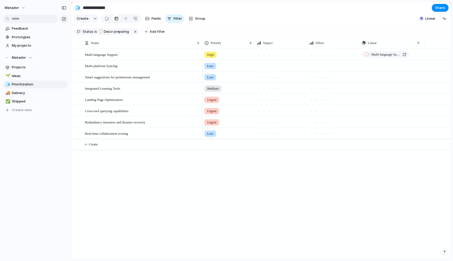
click at [97, 176] on div "Goal Program Initiative Launch Project Customize" at bounding box center [226, 130] width 453 height 261
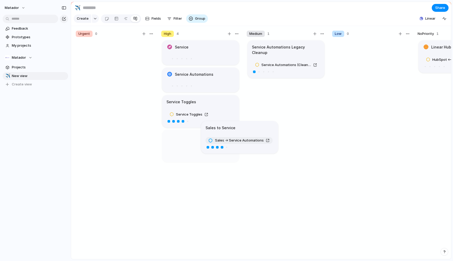
drag, startPoint x: 432, startPoint y: 57, endPoint x: 173, endPoint y: 161, distance: 278.7
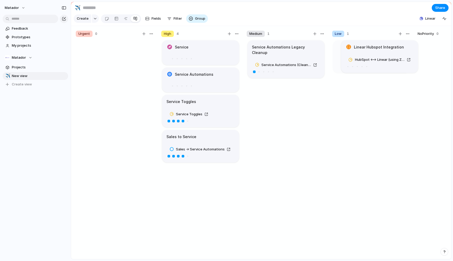
drag, startPoint x: 451, startPoint y: 56, endPoint x: 368, endPoint y: 57, distance: 82.6
click at [296, 125] on div "Service Automations Legacy Cleanup Service Automations (Clean Up)" at bounding box center [286, 152] width 79 height 225
click at [126, 19] on div at bounding box center [126, 18] width 4 height 8
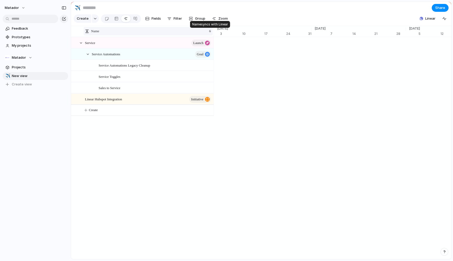
click at [209, 31] on div at bounding box center [210, 31] width 3 height 4
click at [150, 174] on div "Sort ascending Sort descending" at bounding box center [226, 130] width 453 height 261
click at [432, 19] on span "Linear" at bounding box center [430, 18] width 10 height 5
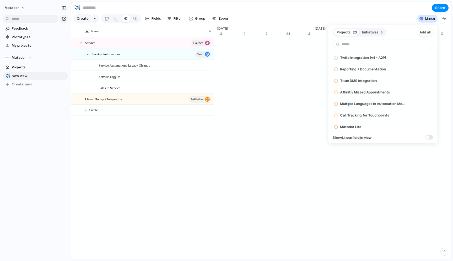
click at [371, 33] on span "Initiatives" at bounding box center [370, 32] width 16 height 5
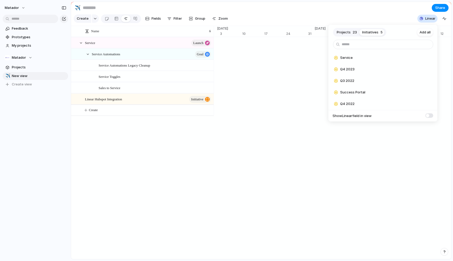
click at [346, 33] on span "Projects" at bounding box center [344, 32] width 14 height 5
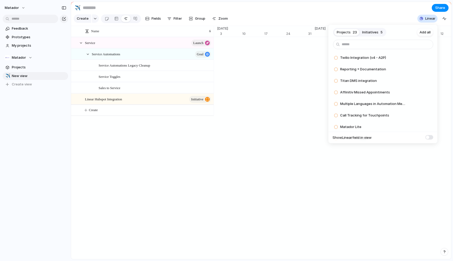
click at [379, 31] on button "Initiatives 5" at bounding box center [373, 32] width 26 height 8
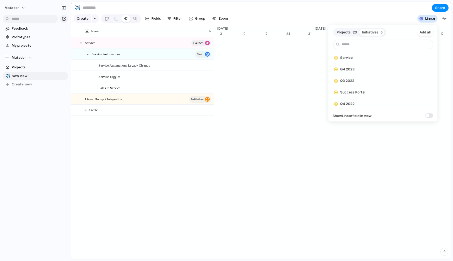
click at [350, 31] on span "Projects" at bounding box center [344, 32] width 14 height 5
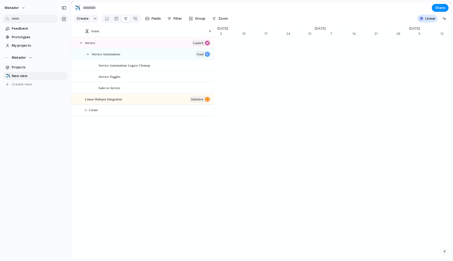
click at [352, 8] on div "Projects 23 Initiatives 5 Add all Twilio Integration (v4 - A2P) Add Reporting +…" at bounding box center [226, 130] width 453 height 261
click at [447, 20] on button "button" at bounding box center [444, 18] width 8 height 8
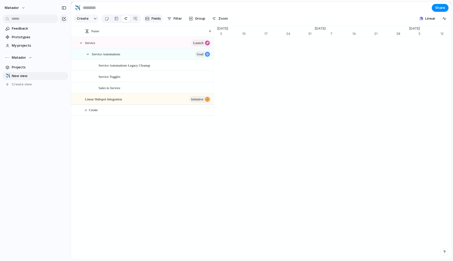
click at [152, 18] on span "Fields" at bounding box center [156, 18] width 9 height 5
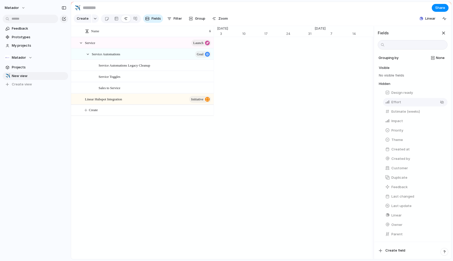
click at [398, 103] on span "Effort" at bounding box center [396, 102] width 10 height 5
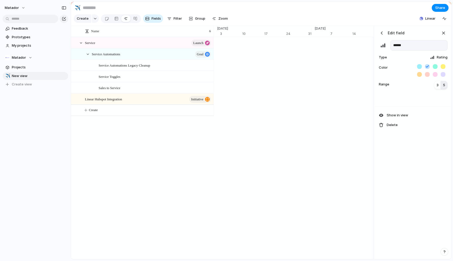
click at [398, 98] on div at bounding box center [413, 100] width 76 height 14
click at [401, 31] on h3 "Edit field" at bounding box center [396, 33] width 17 height 6
click at [376, 31] on div "Edit field ****** Type Rating Color Range 3 5" at bounding box center [413, 59] width 76 height 67
click at [380, 31] on div "button" at bounding box center [381, 32] width 5 height 5
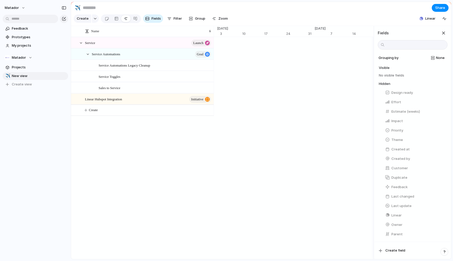
drag, startPoint x: 403, startPoint y: 92, endPoint x: 213, endPoint y: 34, distance: 198.8
click at [213, 34] on div "Press ENTER to sort Name Service launch Service Automations goal Service Automa…" at bounding box center [261, 143] width 380 height 234
drag, startPoint x: 405, startPoint y: 111, endPoint x: 192, endPoint y: 29, distance: 228.3
click at [192, 29] on div "Press ENTER to sort Name Service launch Service Automations goal Service Automa…" at bounding box center [261, 143] width 380 height 234
click at [217, 19] on button "Zoom" at bounding box center [220, 18] width 20 height 8
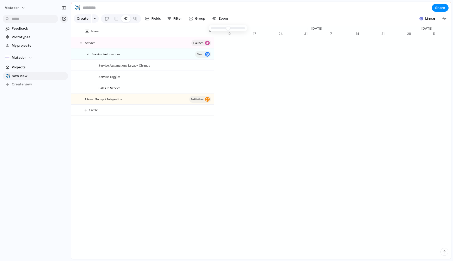
scroll to position [0, 20]
type input "**"
drag, startPoint x: 230, startPoint y: 29, endPoint x: 226, endPoint y: 29, distance: 3.7
click at [362, 14] on section "Create Fields Filter Group Zoom Linear" at bounding box center [261, 19] width 380 height 13
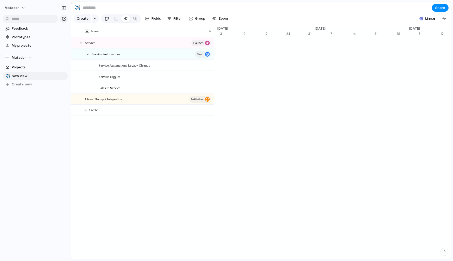
click at [105, 19] on div at bounding box center [107, 18] width 4 height 9
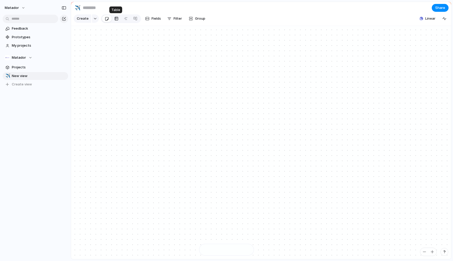
click at [116, 19] on div at bounding box center [116, 18] width 4 height 8
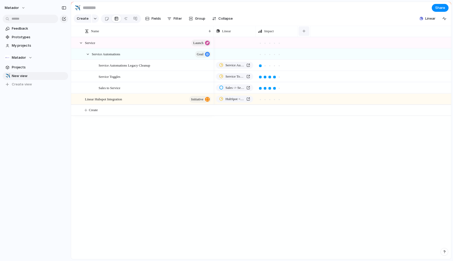
click at [304, 30] on div "button" at bounding box center [304, 31] width 3 height 3
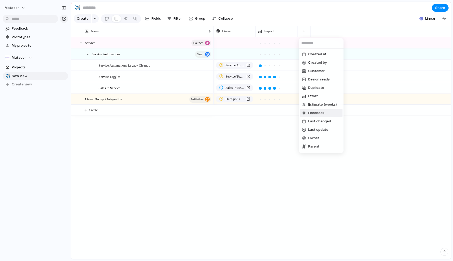
click at [318, 112] on span "Feedback" at bounding box center [316, 112] width 16 height 5
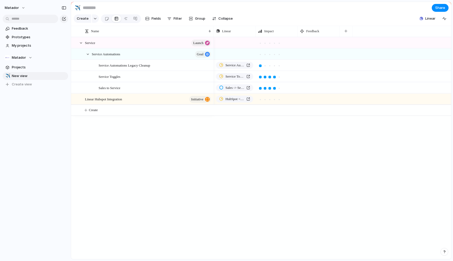
click at [313, 45] on div at bounding box center [319, 42] width 42 height 11
click at [312, 40] on div at bounding box center [319, 42] width 42 height 11
click at [344, 30] on button "button" at bounding box center [346, 30] width 11 height 9
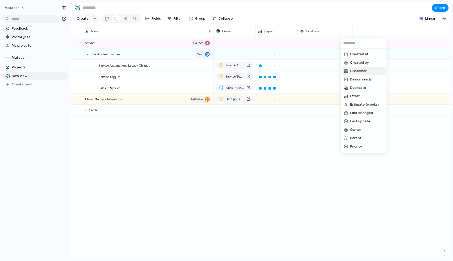
click at [275, 153] on div "Created at Created by Customer Design ready Duplicate Effort Estimate (weeks) L…" at bounding box center [226, 130] width 453 height 261
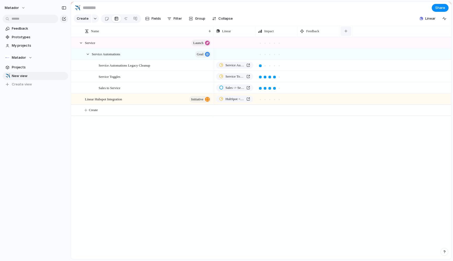
click at [344, 34] on button "button" at bounding box center [346, 30] width 11 height 9
click at [305, 159] on div "Created at Created by Customer Design ready Duplicate Effort Estimate (weeks) L…" at bounding box center [226, 130] width 453 height 261
click at [92, 19] on button "button" at bounding box center [95, 18] width 7 height 8
click at [92, 40] on li "Goal" at bounding box center [96, 41] width 43 height 8
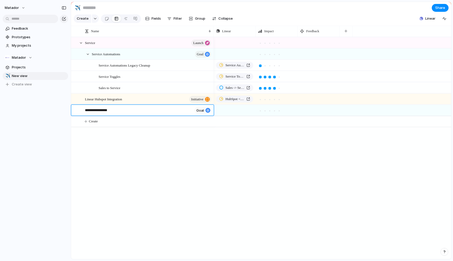
type textarea "**********"
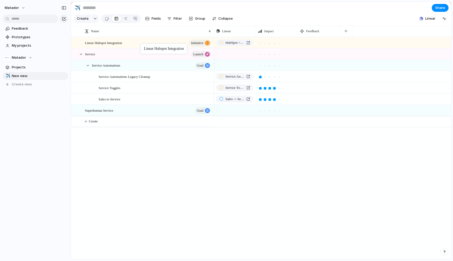
drag, startPoint x: 159, startPoint y: 98, endPoint x: 143, endPoint y: 42, distance: 58.2
click at [136, 199] on div "Service launch Service Automations goal Service Automations Legacy Cleanup Serv…" at bounding box center [261, 148] width 380 height 222
click at [188, 159] on div "Service launch Service Automations goal Service Automations Legacy Cleanup Serv…" at bounding box center [261, 148] width 380 height 222
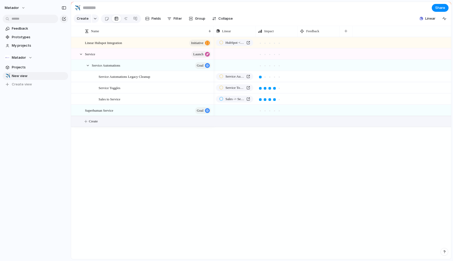
click at [111, 125] on button "Create" at bounding box center [267, 121] width 383 height 11
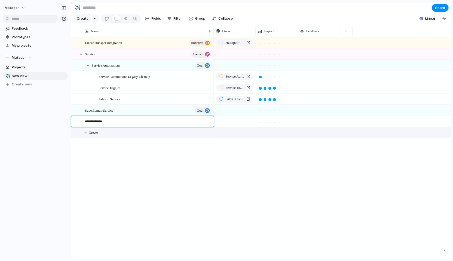
type textarea "**********"
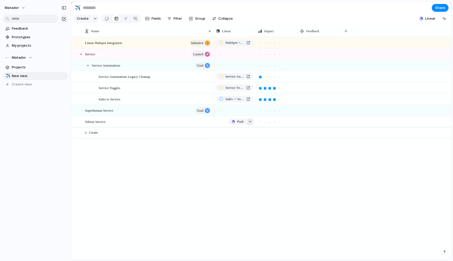
click at [254, 120] on div "Push" at bounding box center [241, 121] width 25 height 7
click at [252, 121] on div "button" at bounding box center [250, 122] width 4 height 2
type input "******"
click at [246, 156] on span "Tekion RPA automations (Service)" at bounding box center [247, 154] width 48 height 5
click at [276, 122] on div at bounding box center [274, 122] width 3 height 3
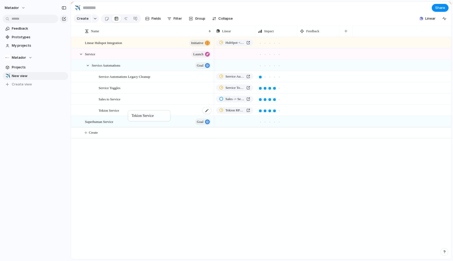
drag, startPoint x: 127, startPoint y: 120, endPoint x: 131, endPoint y: 110, distance: 10.8
click at [178, 181] on div "Service launch Service Automations goal Service Automations Legacy Cleanup Serv…" at bounding box center [261, 148] width 380 height 222
